Goal: Find specific page/section: Find specific page/section

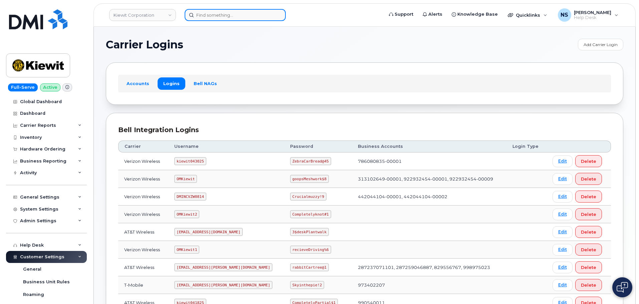
click at [201, 17] on input at bounding box center [234, 15] width 101 height 12
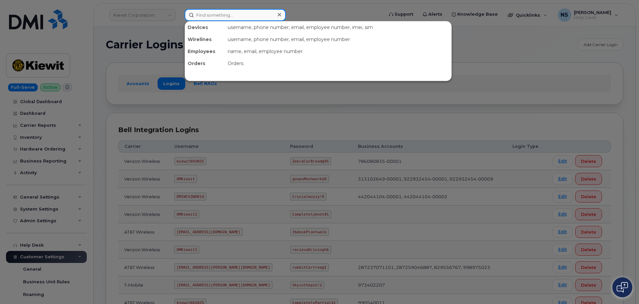
paste input "5875910029"
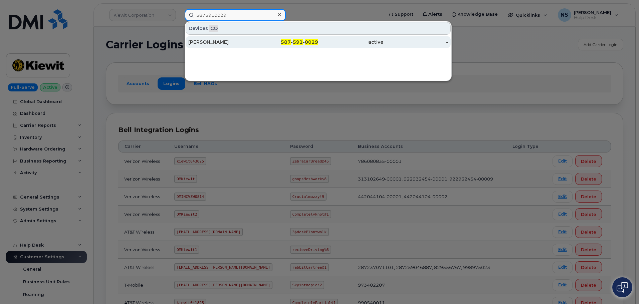
type input "5875910029"
click at [236, 41] on div "Mandy Klohn" at bounding box center [220, 42] width 65 height 7
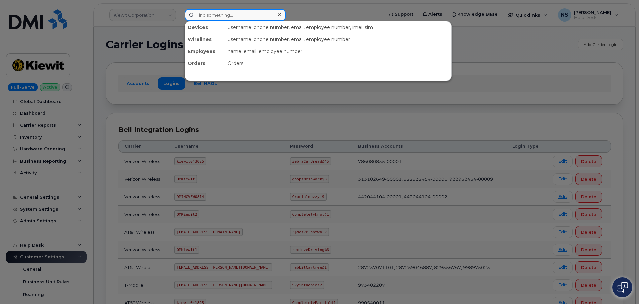
drag, startPoint x: 224, startPoint y: 20, endPoint x: 218, endPoint y: 16, distance: 7.4
click at [222, 19] on input at bounding box center [234, 15] width 101 height 12
paste input "[PERSON_NAME]"
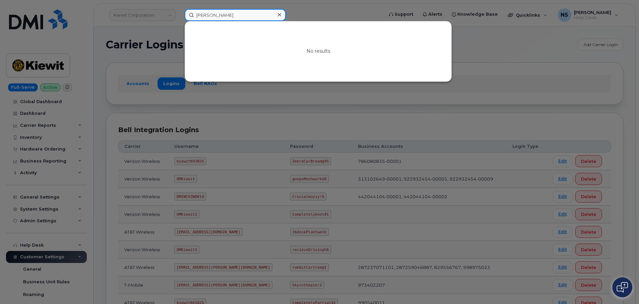
type input "[PERSON_NAME]"
